Goal: Task Accomplishment & Management: Manage account settings

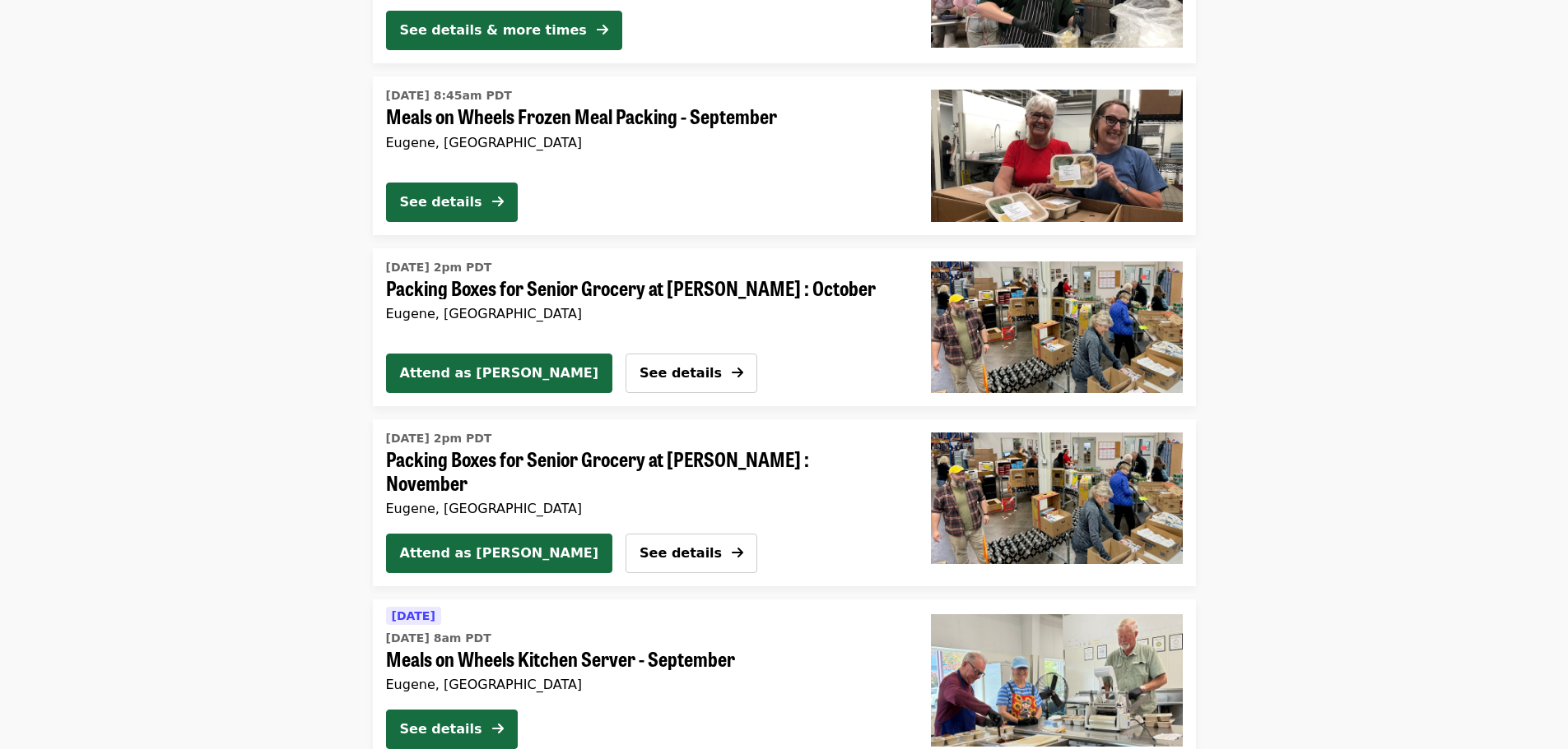
scroll to position [2961, 0]
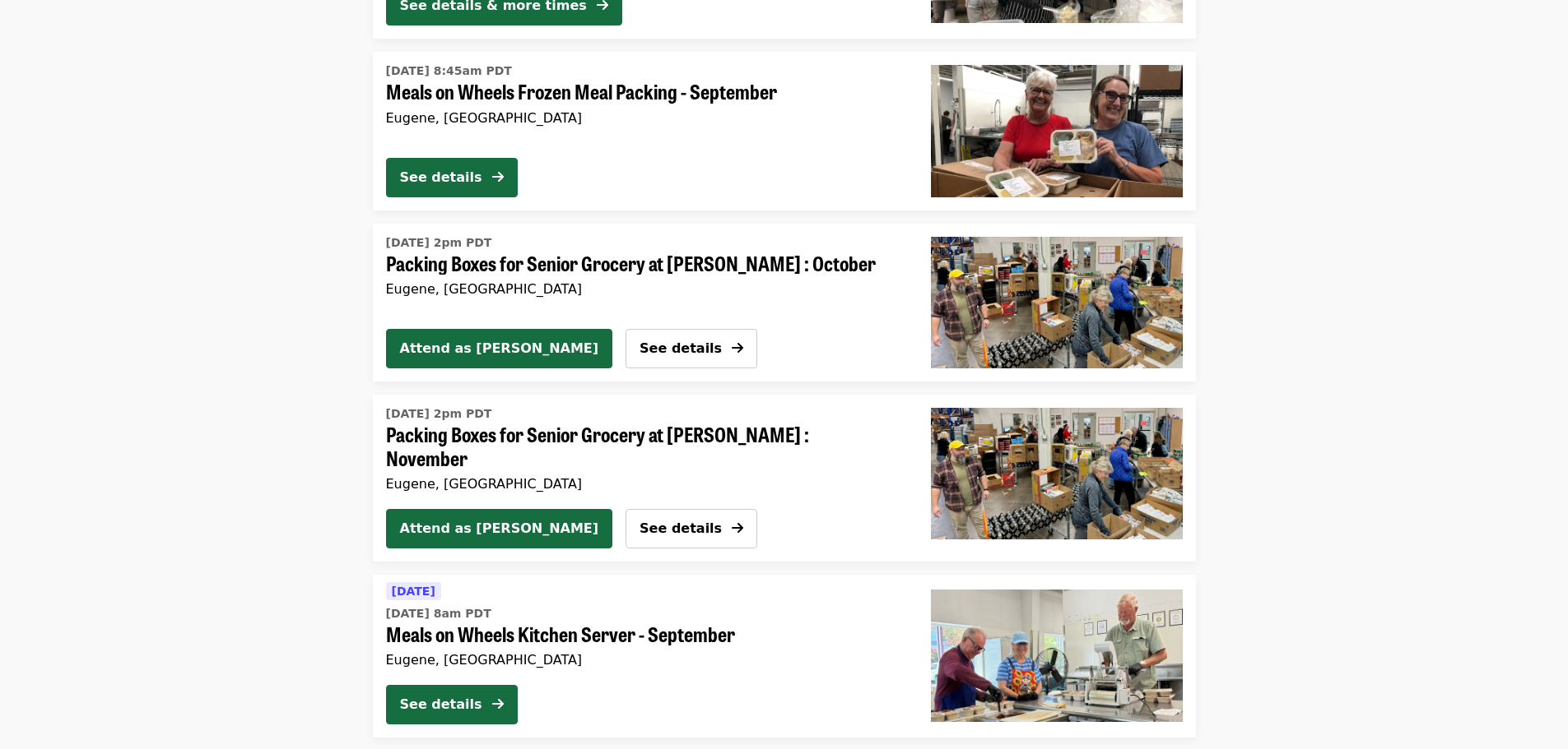
click at [980, 297] on img "Packing Boxes for Senior Grocery at Bailey Hill : October" at bounding box center [1057, 303] width 252 height 132
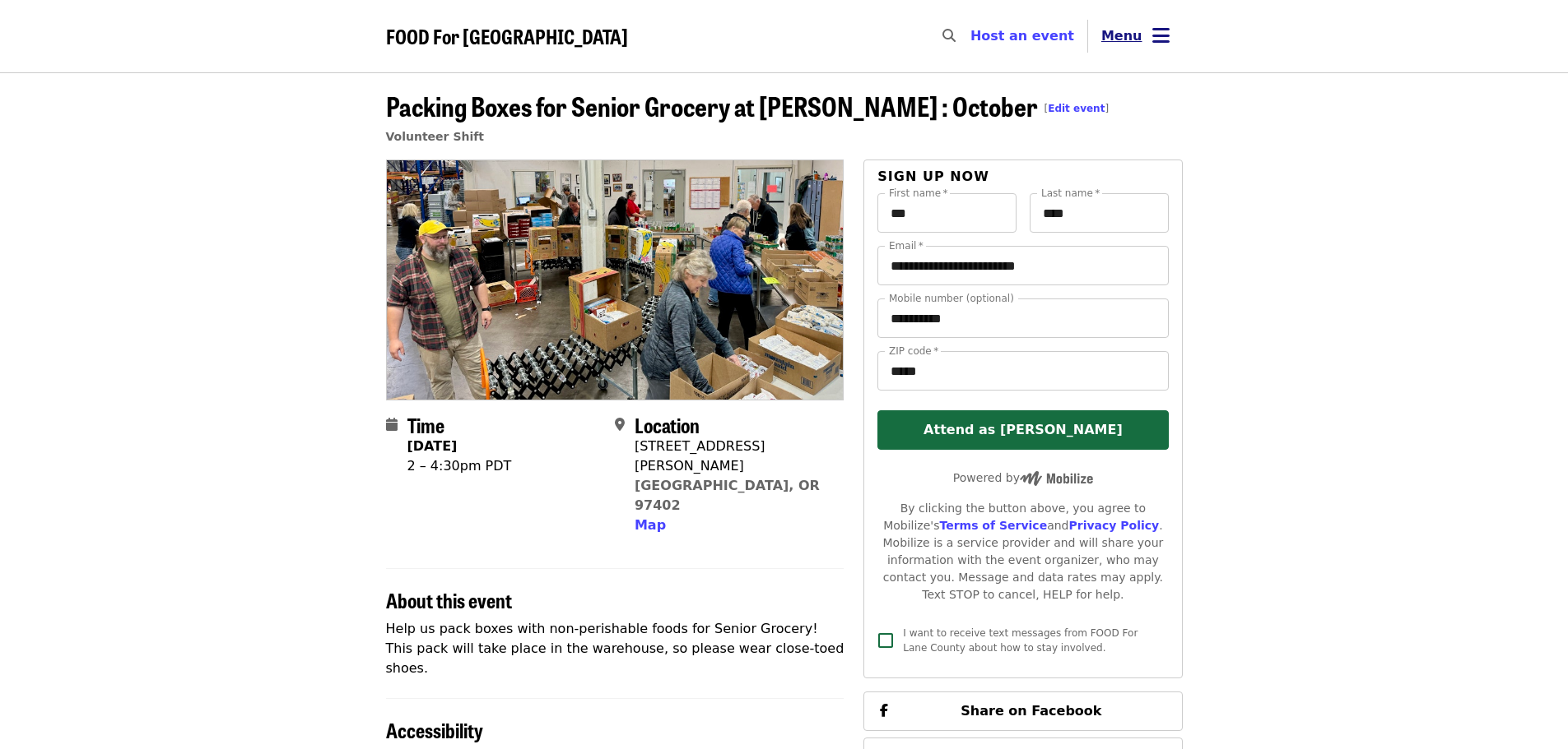
click at [1164, 41] on icon "bars icon" at bounding box center [1160, 36] width 17 height 24
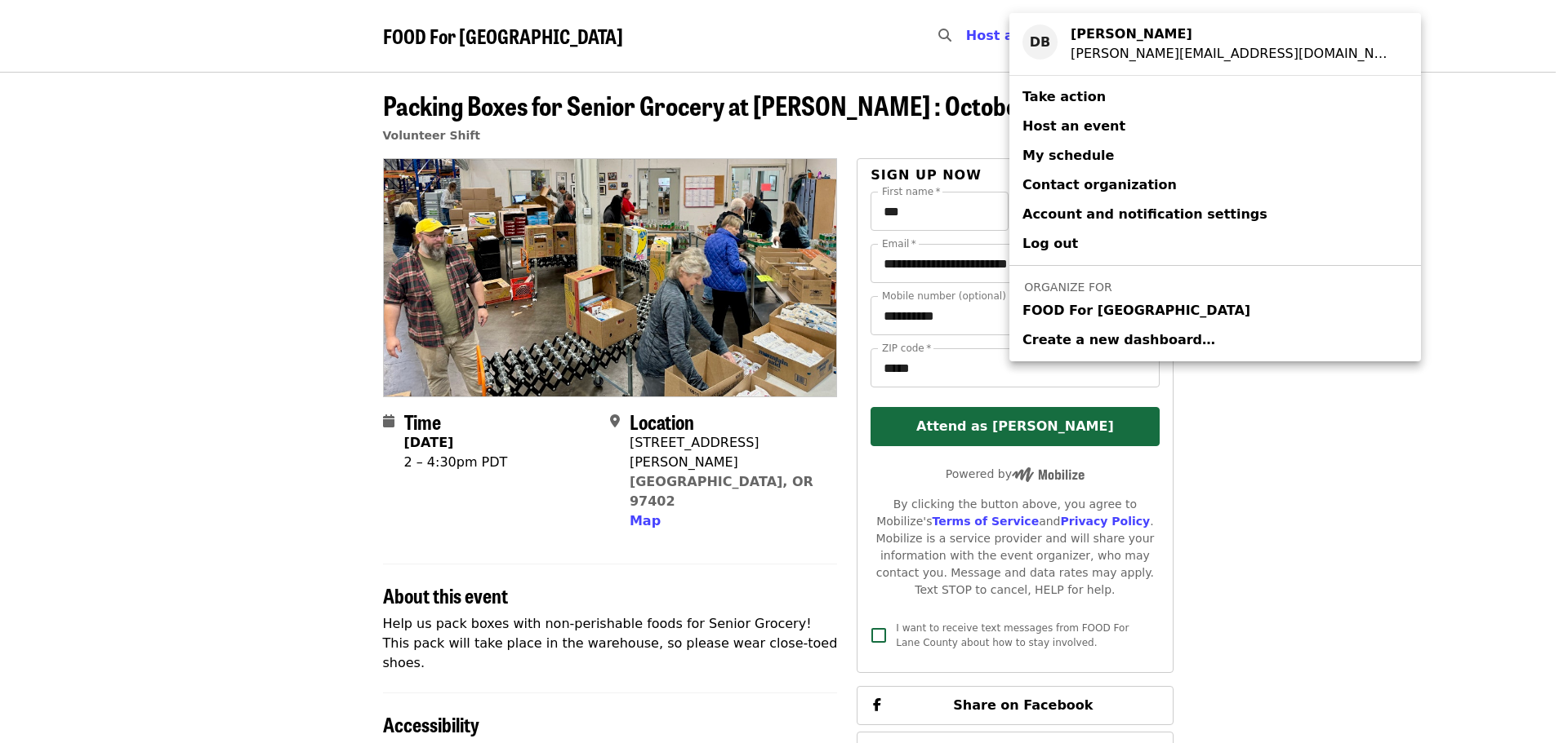
click at [1057, 317] on span "FOOD For [GEOGRAPHIC_DATA]" at bounding box center [1137, 311] width 228 height 20
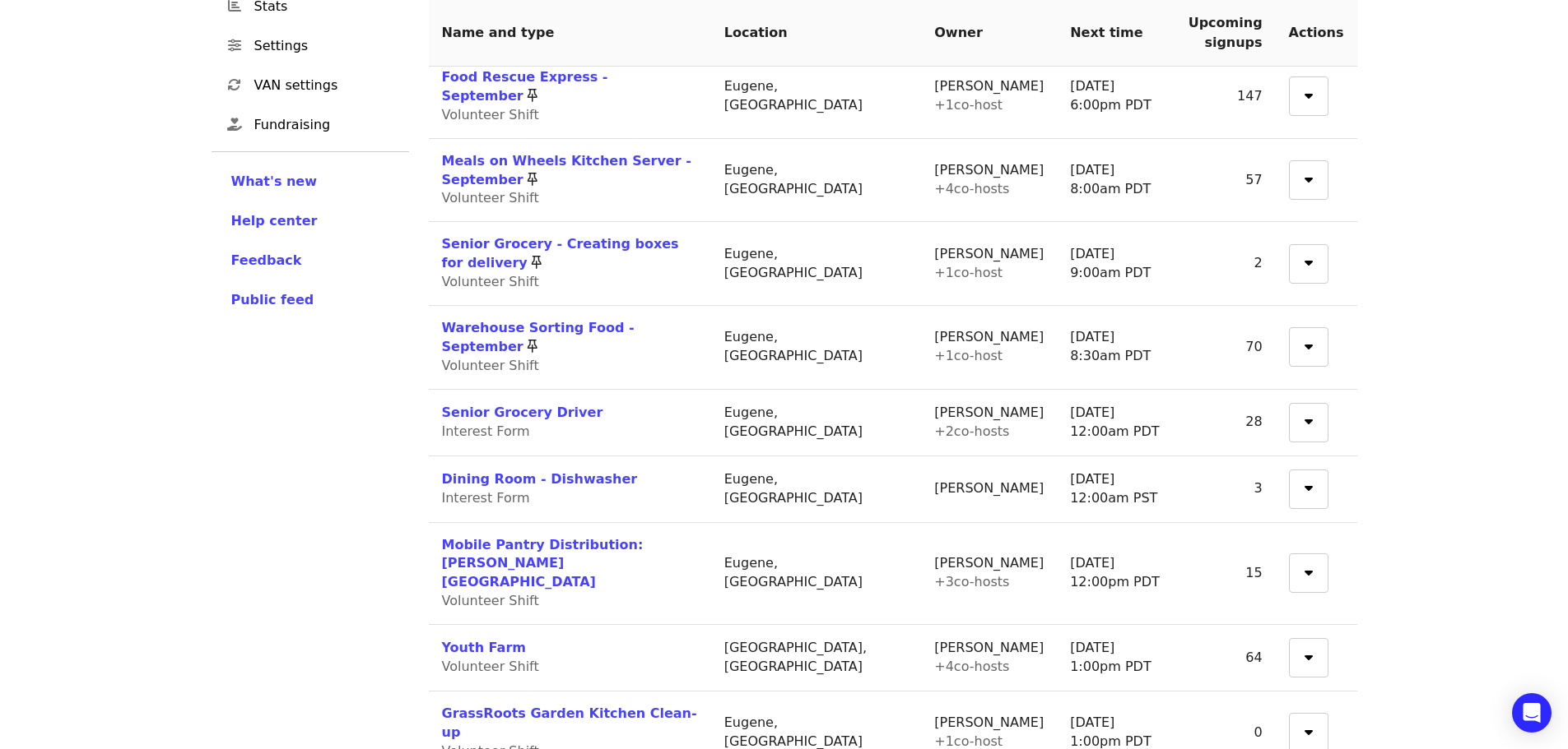
scroll to position [329, 0]
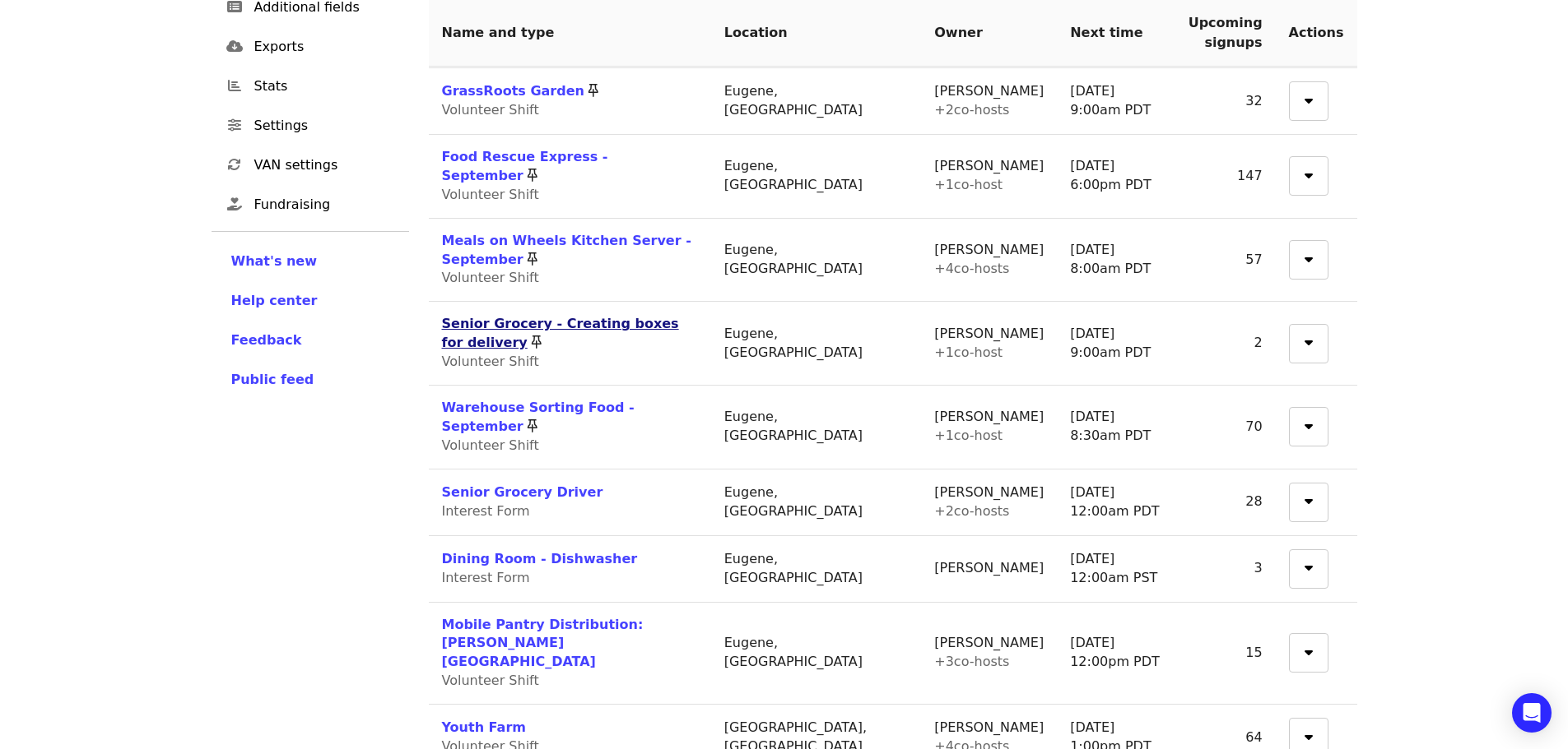
click at [608, 316] on link "Senior Grocery - Creating boxes for delivery" at bounding box center [561, 333] width 237 height 34
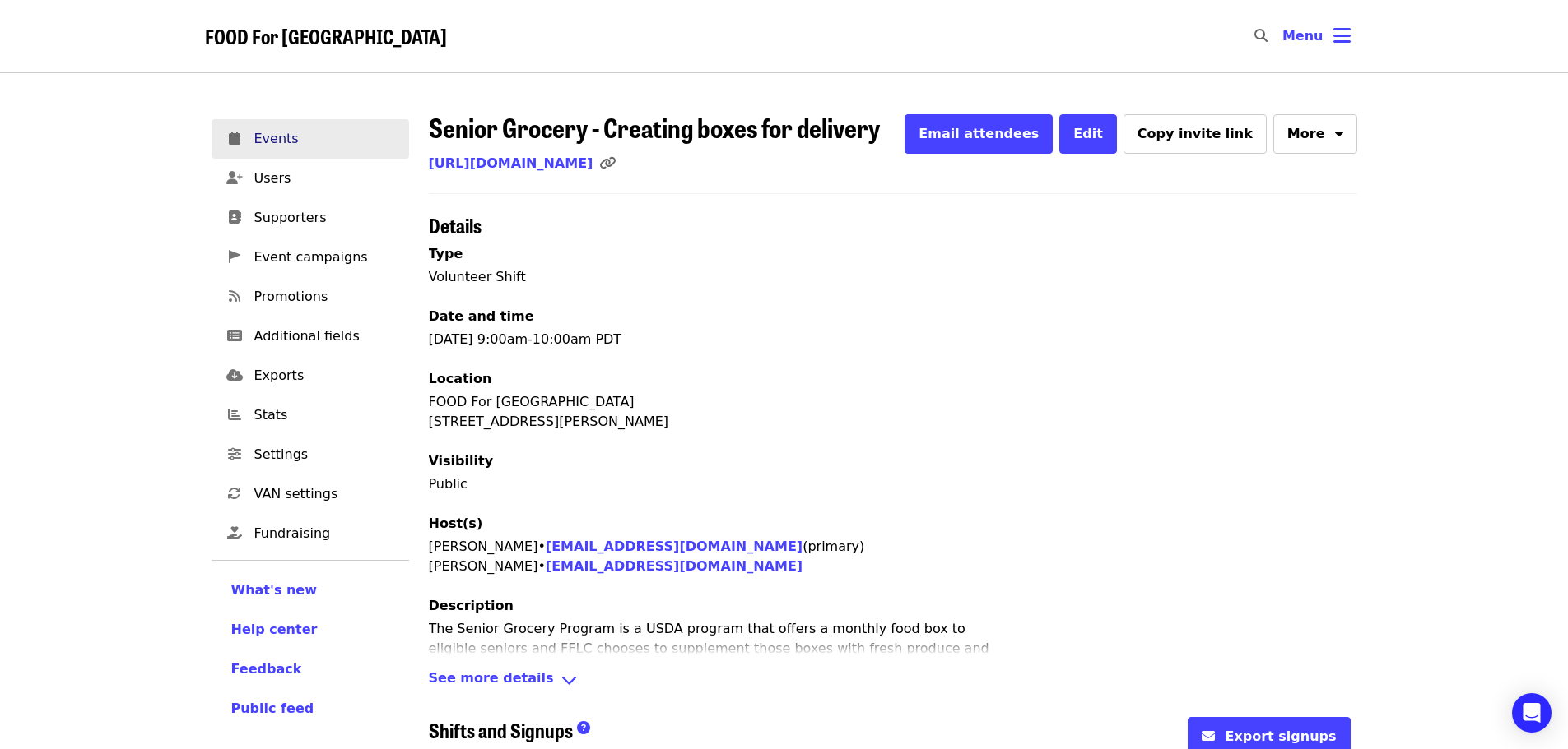
click at [276, 137] on span "Events" at bounding box center [325, 139] width 142 height 20
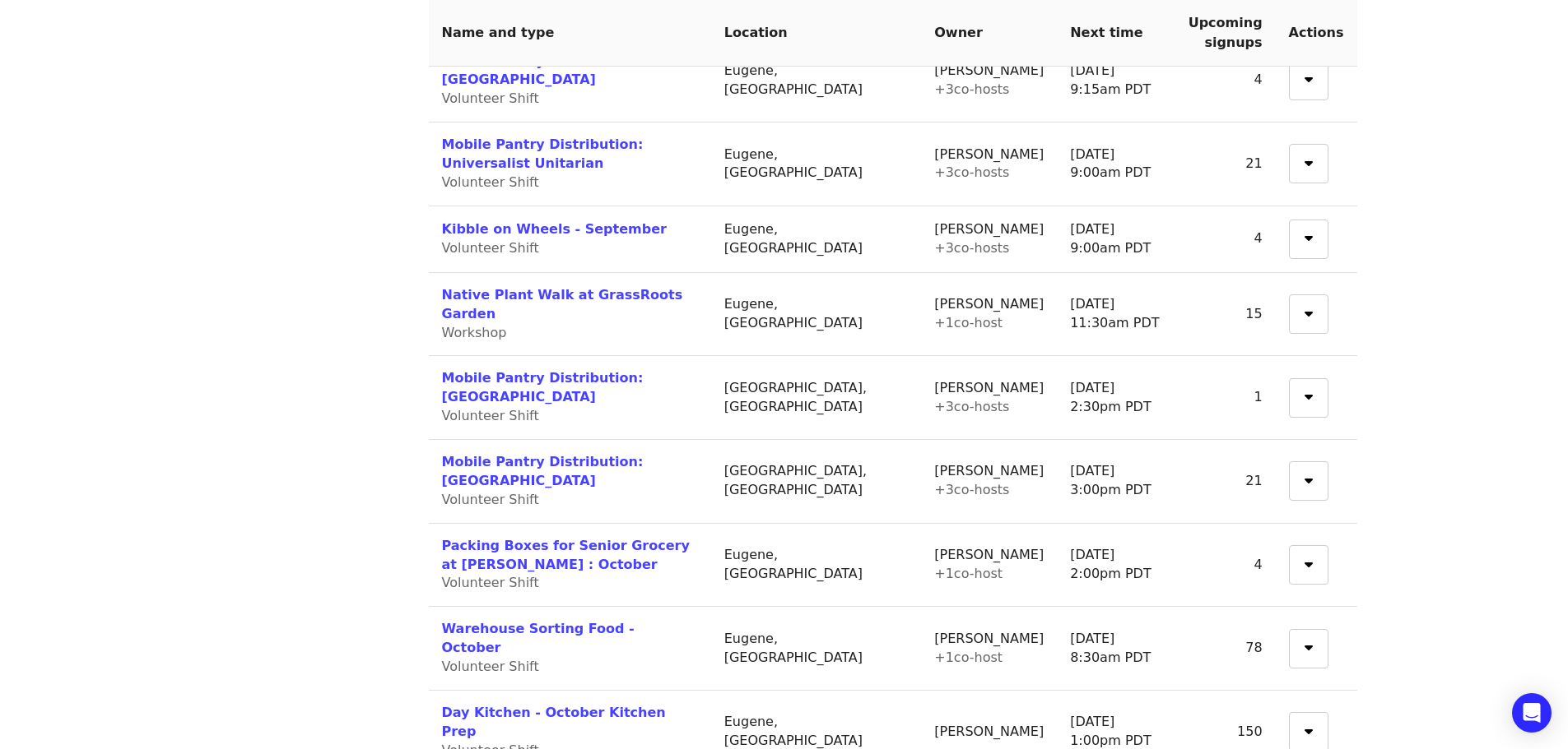
scroll to position [1398, 0]
click at [671, 535] on link "Packing Boxes for Senior Grocery at [PERSON_NAME] : October" at bounding box center [566, 552] width 248 height 34
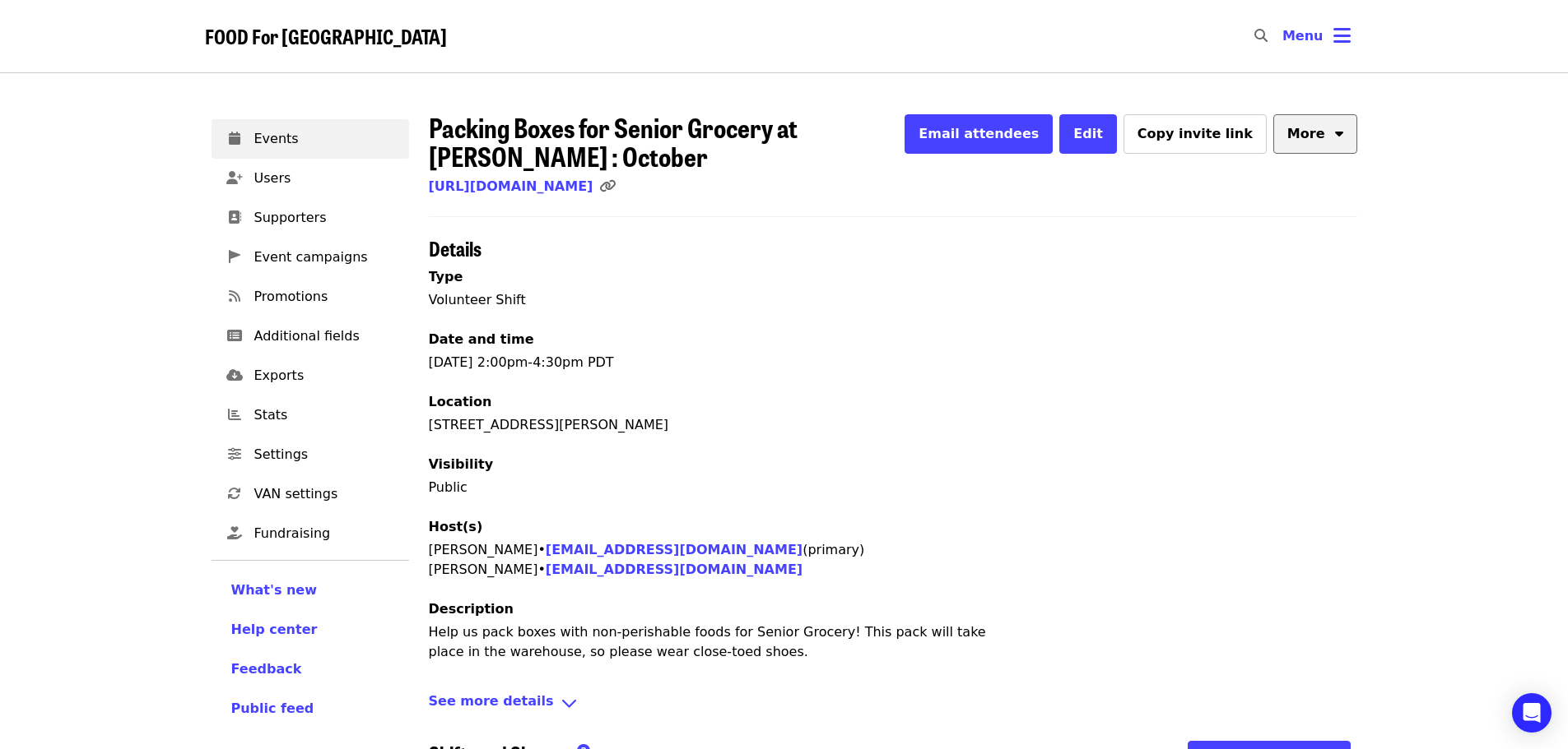
click at [1338, 135] on icon "sort-down icon" at bounding box center [1339, 130] width 8 height 15
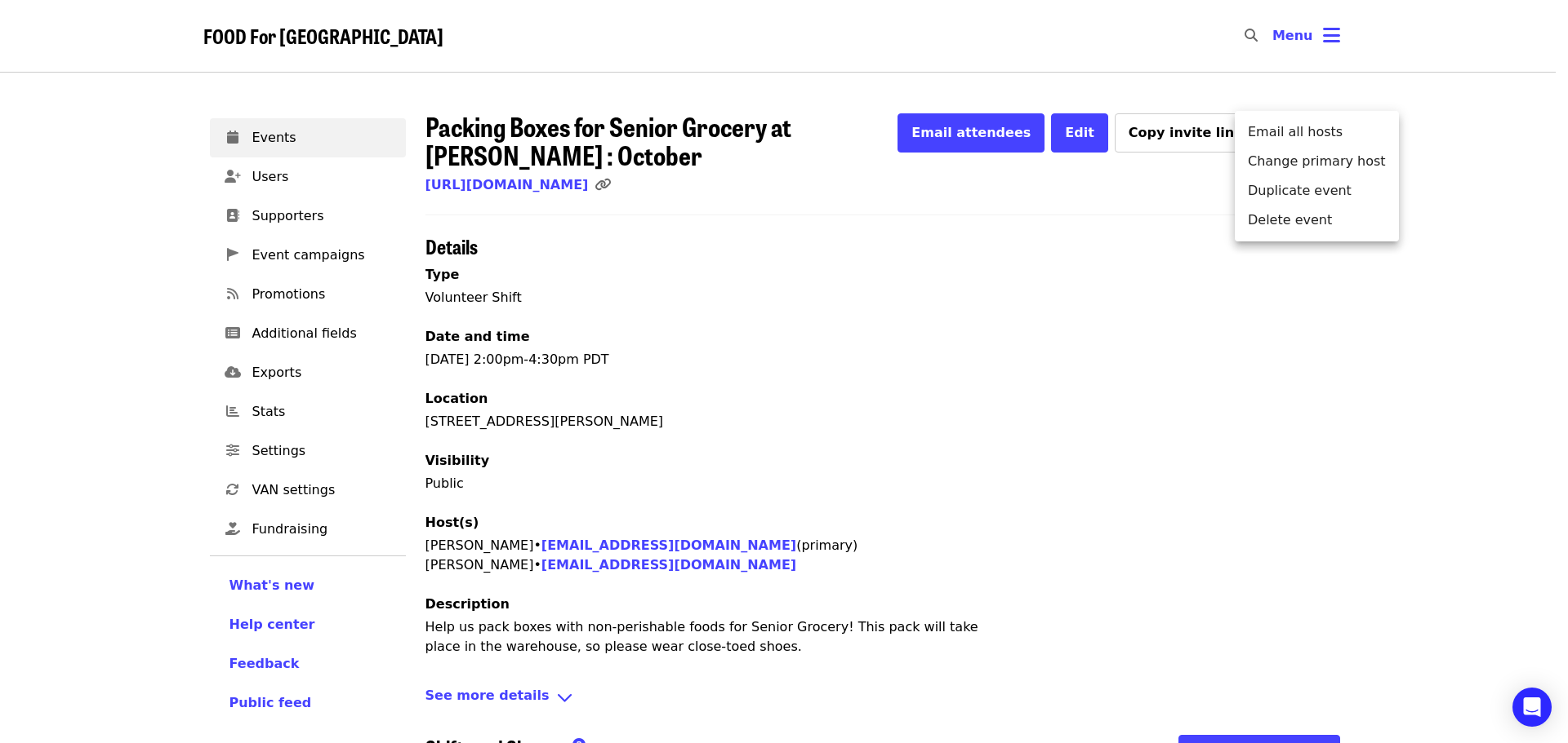
click at [1019, 306] on div "Menu" at bounding box center [784, 372] width 1568 height 743
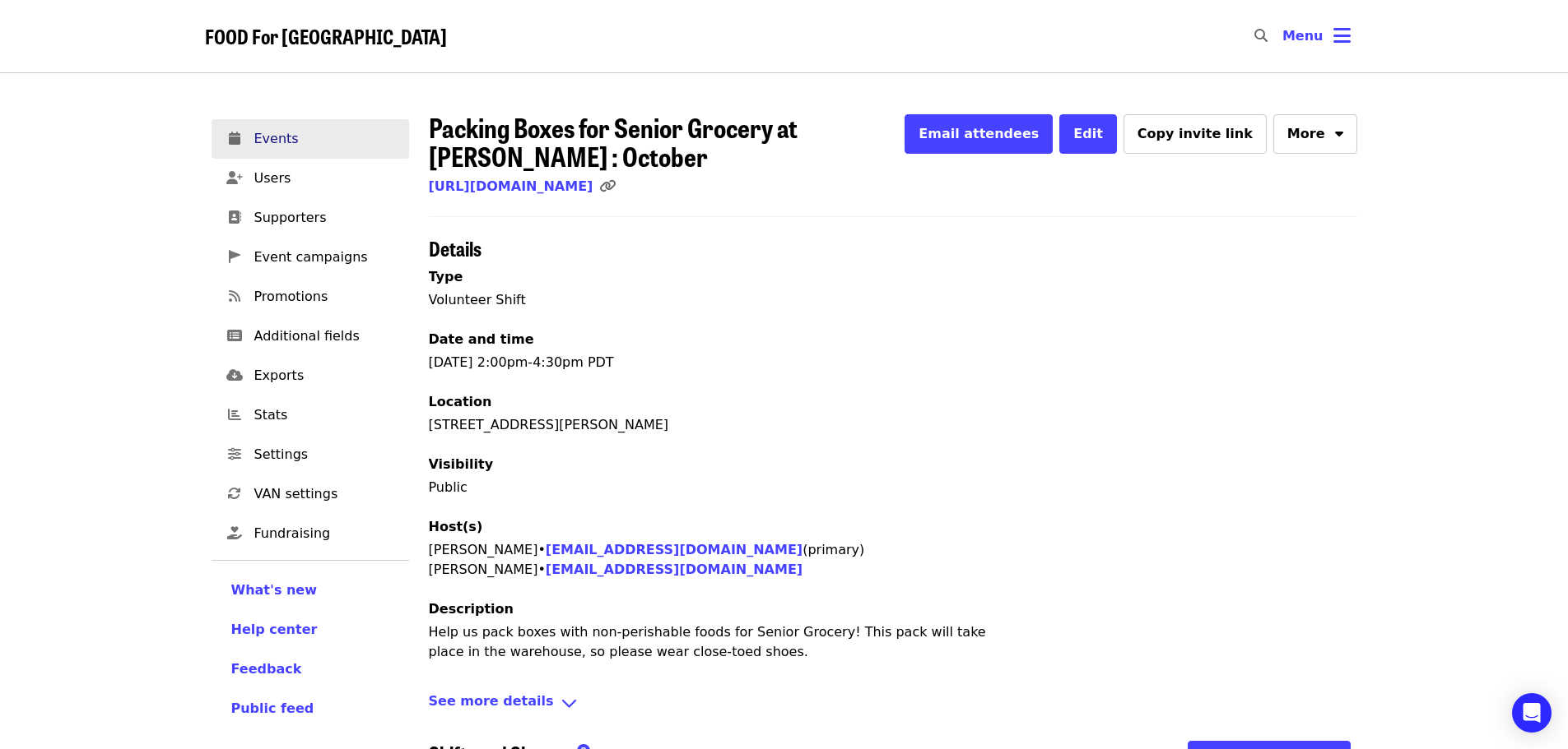
click at [267, 136] on span "Events" at bounding box center [325, 139] width 142 height 20
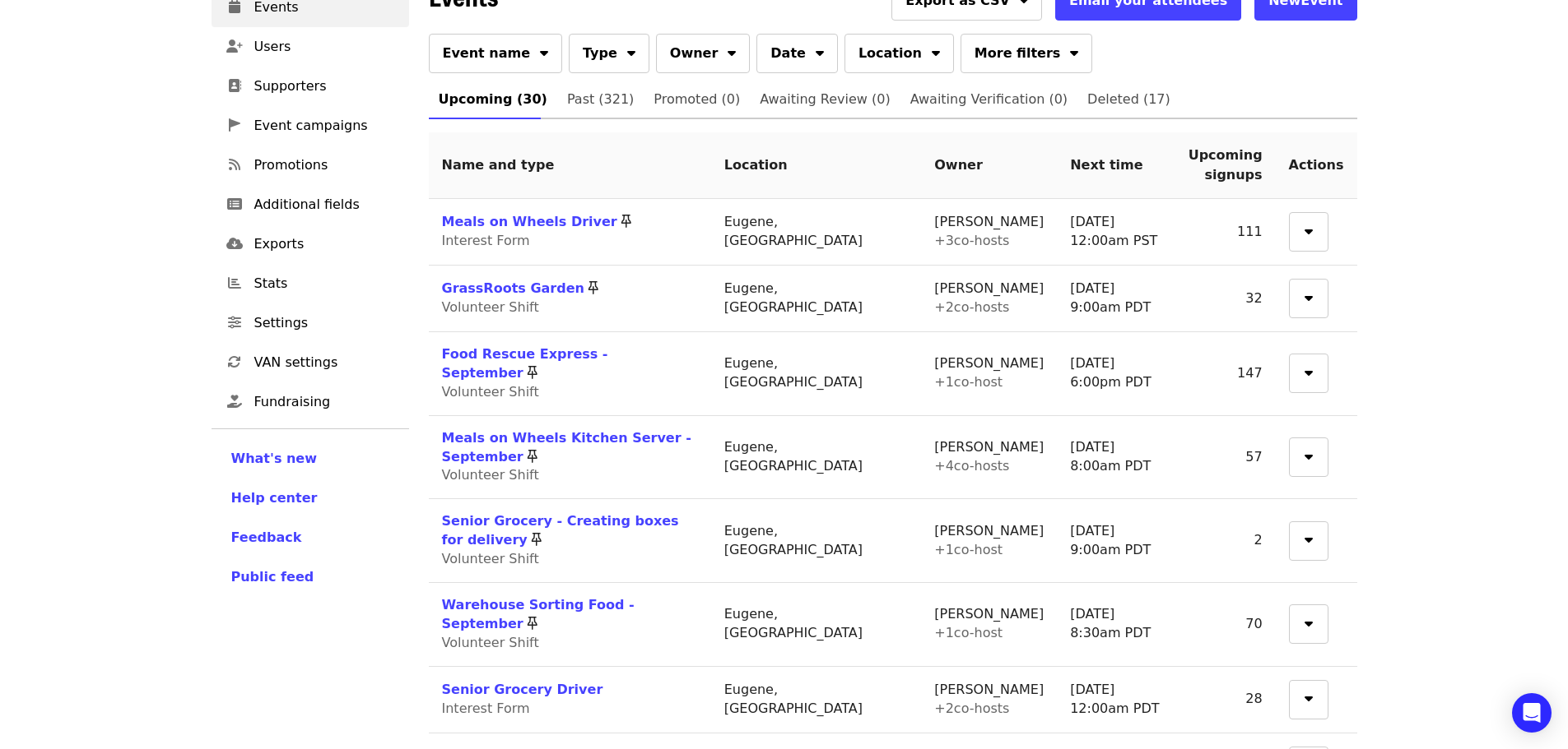
scroll to position [83, 0]
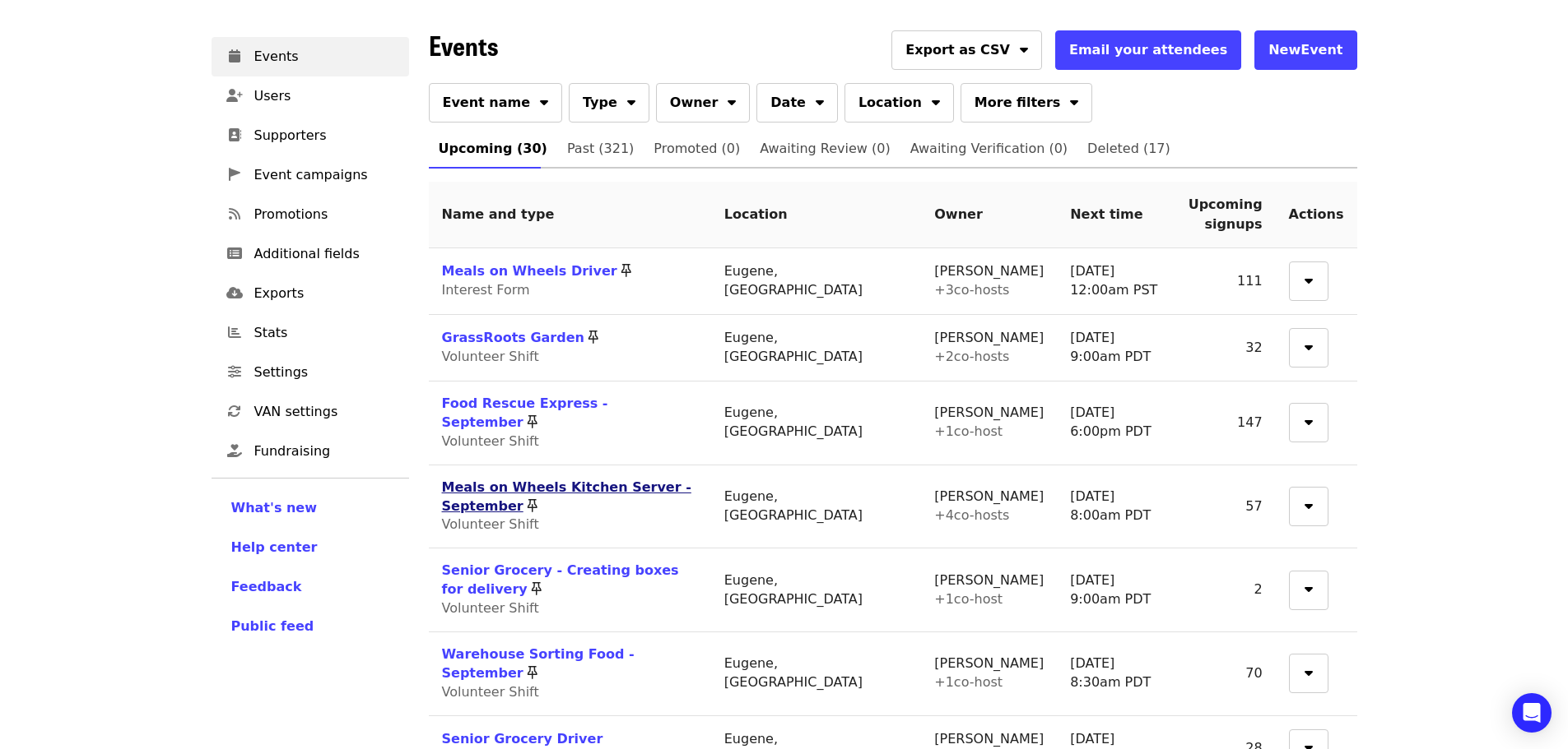
click at [607, 480] on link "Meals on Wheels Kitchen Server - September" at bounding box center [567, 497] width 250 height 34
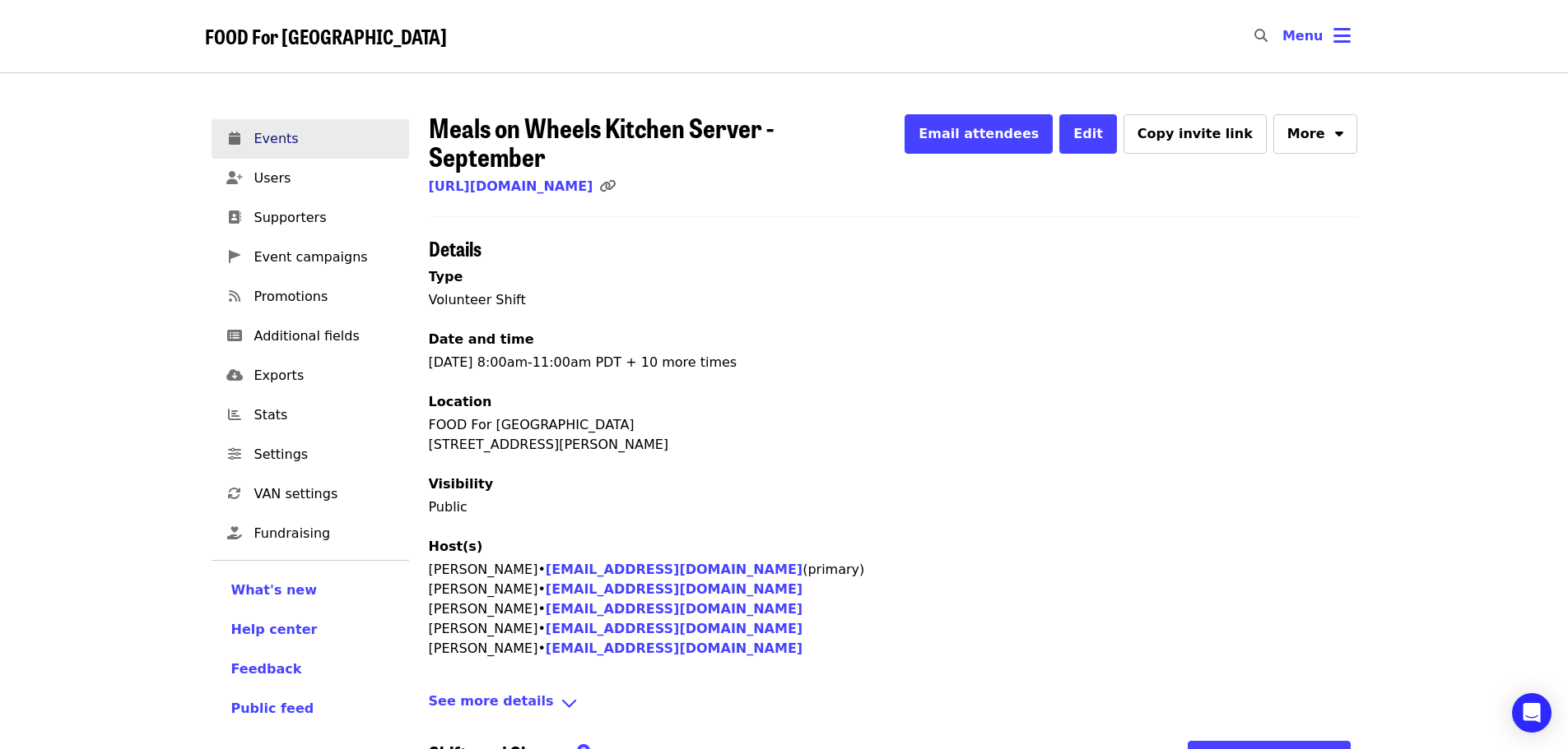
click at [270, 142] on span "Events" at bounding box center [325, 139] width 142 height 20
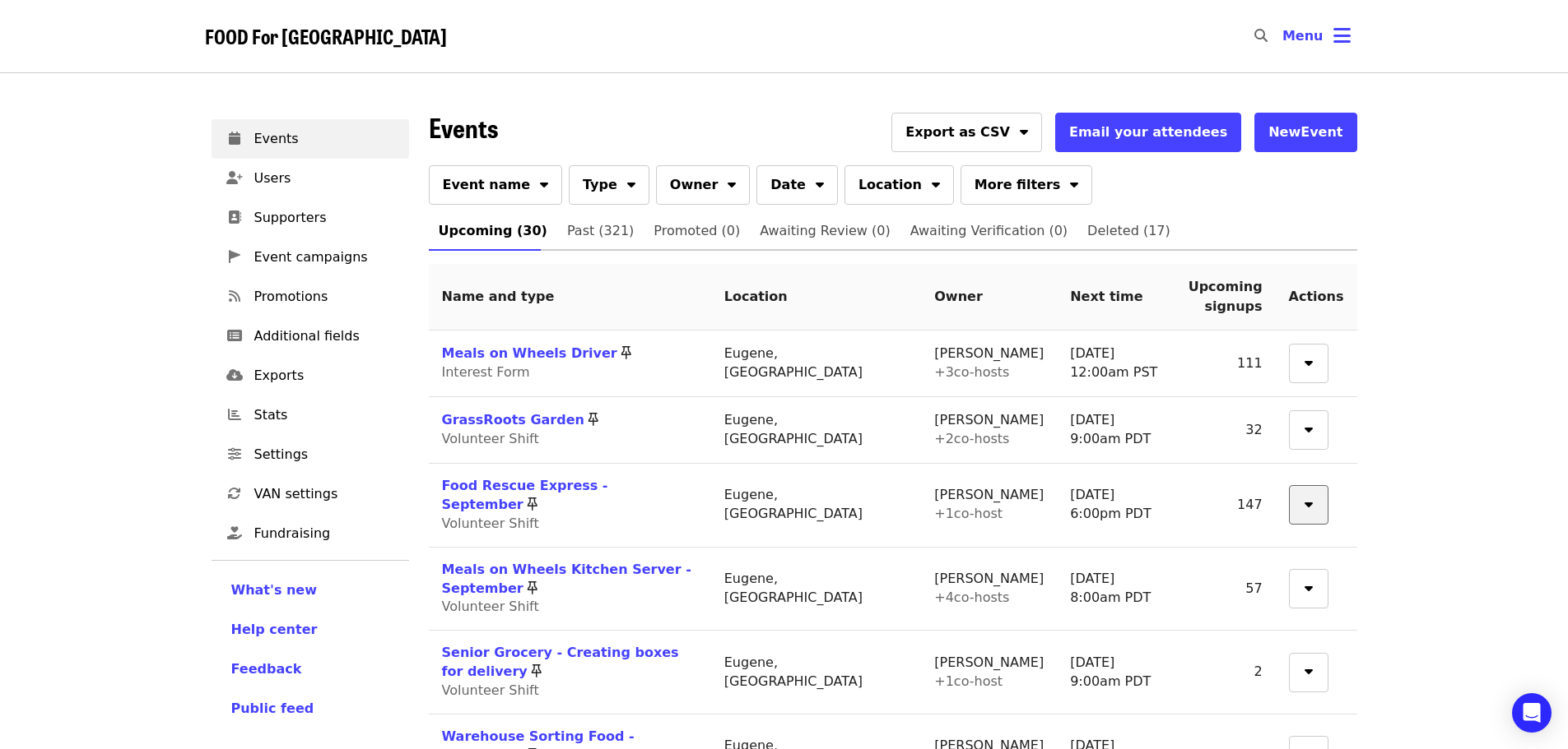
click at [1313, 501] on icon "sort-down icon" at bounding box center [1308, 501] width 8 height 15
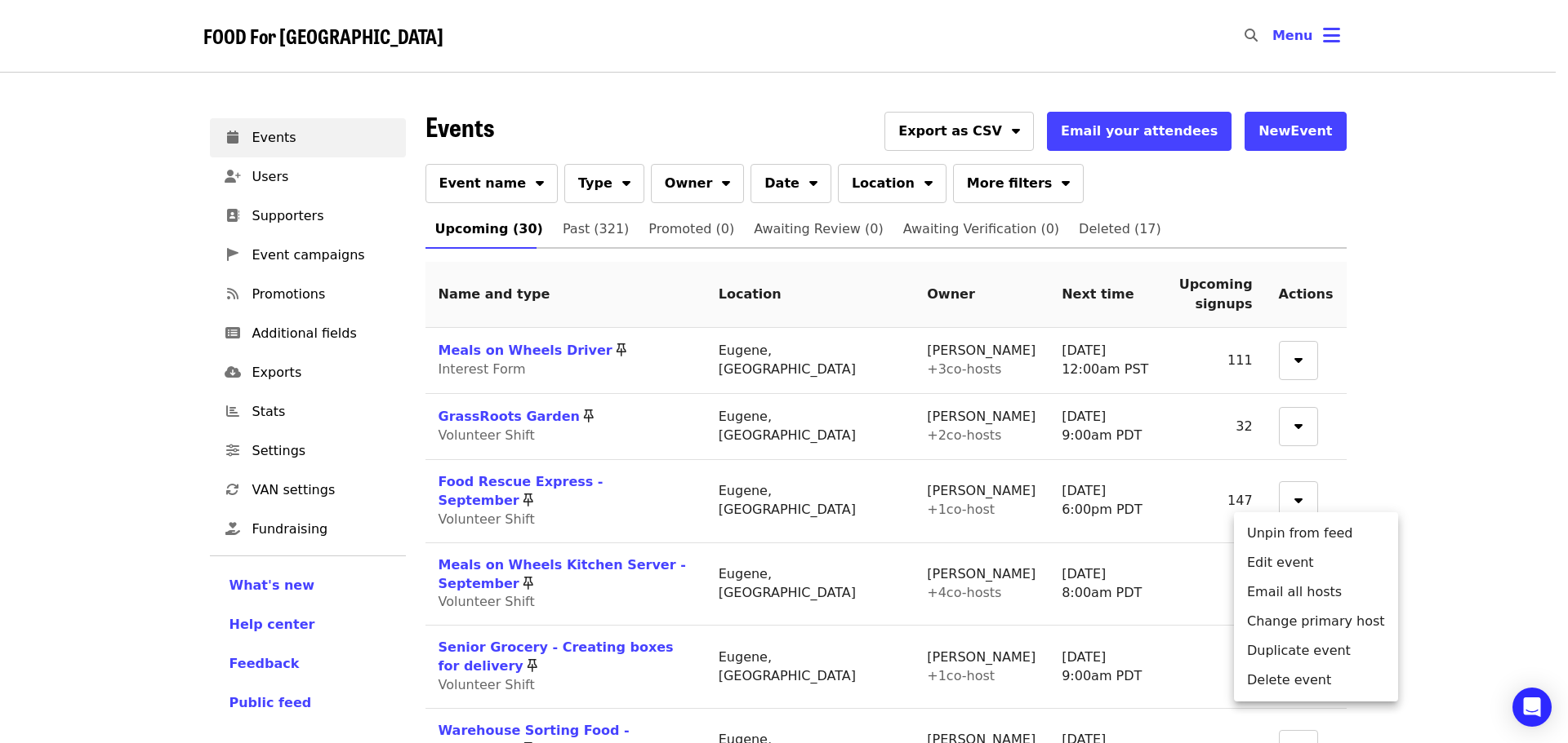
click at [1293, 538] on li "Unpin from feed" at bounding box center [1316, 534] width 164 height 29
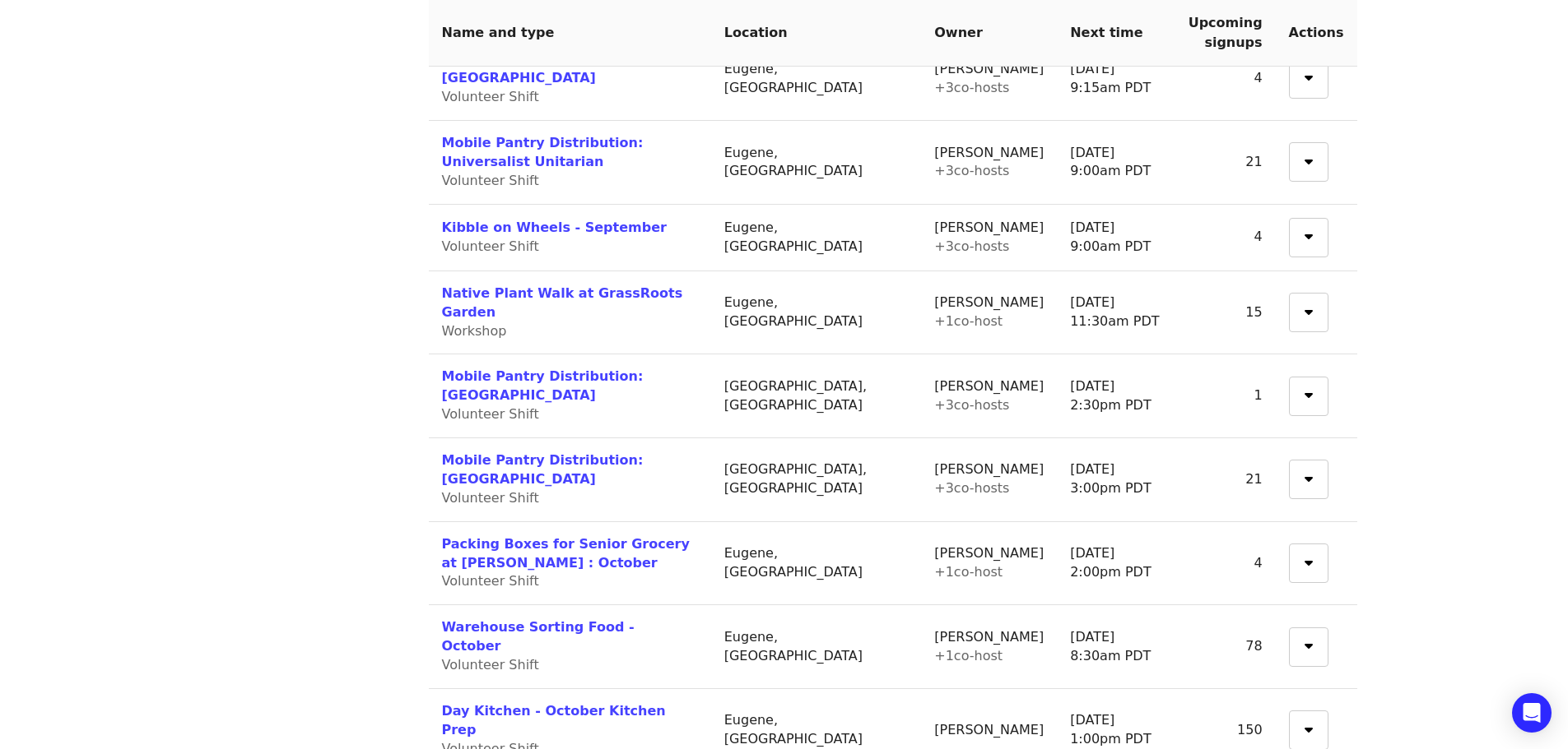
scroll to position [1398, 0]
click at [1313, 552] on icon "sort-down icon" at bounding box center [1308, 560] width 8 height 15
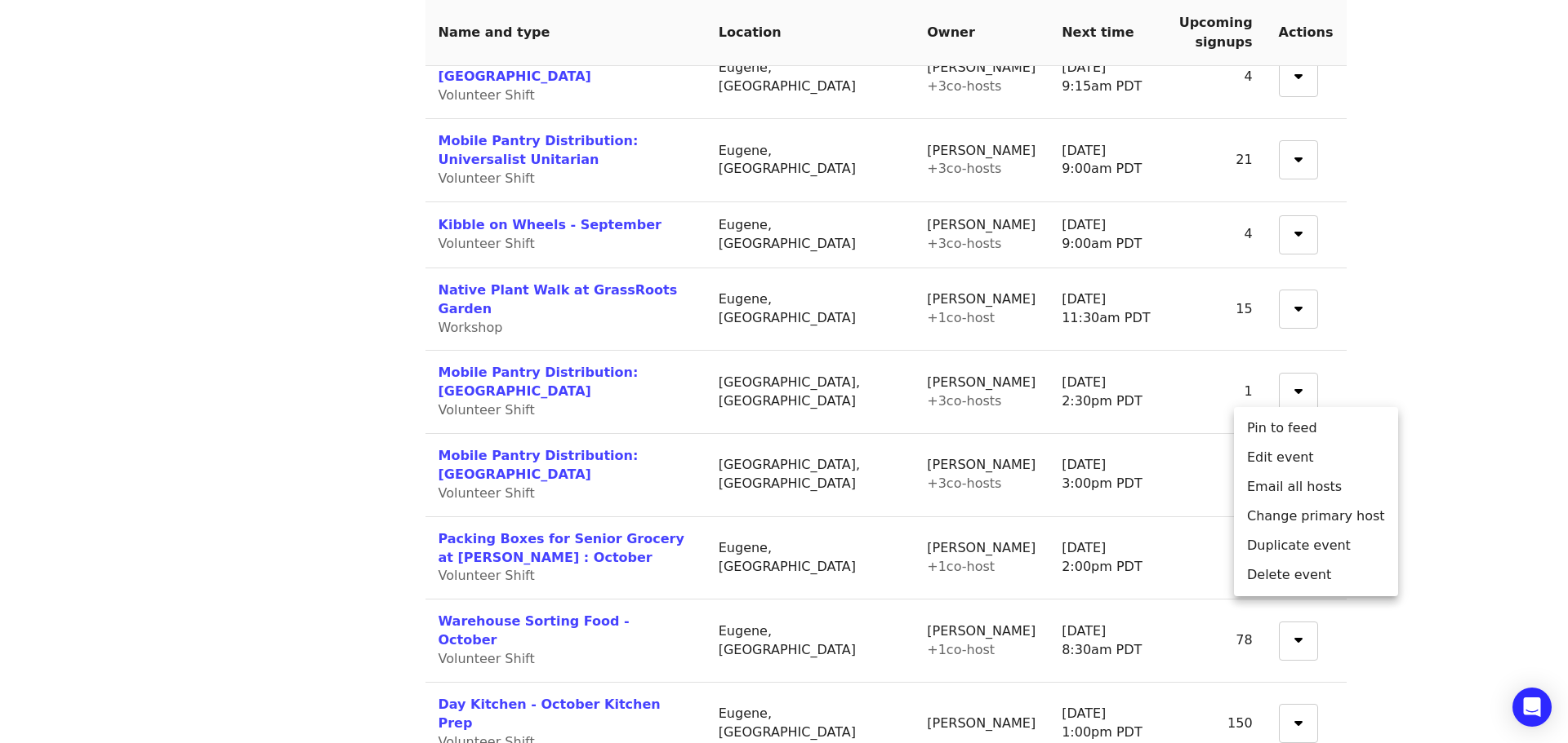
click at [1292, 426] on li "Pin to feed" at bounding box center [1316, 428] width 164 height 29
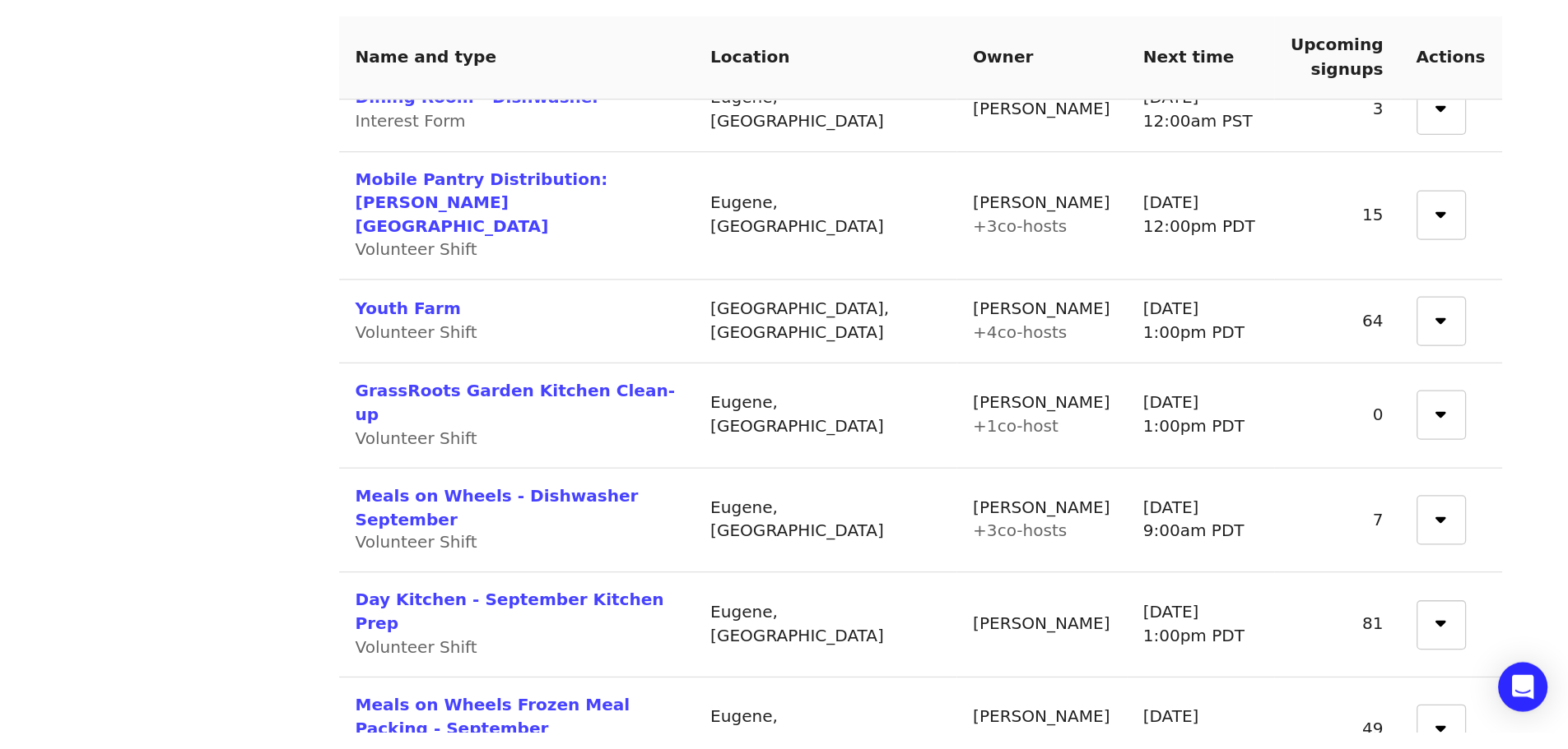
scroll to position [823, 0]
